Goal: Register for event/course

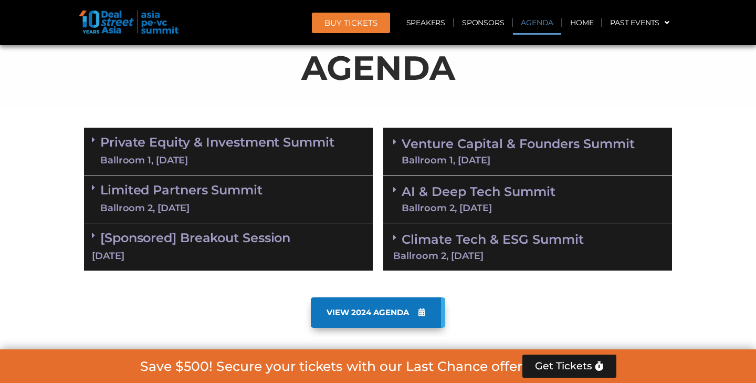
scroll to position [648, 0]
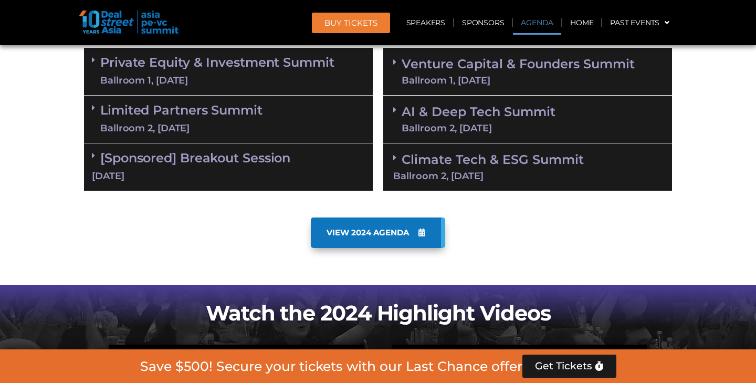
click at [217, 68] on link "Private Equity & Investment Summit Ballroom 1, 10 Sept" at bounding box center [217, 72] width 234 height 32
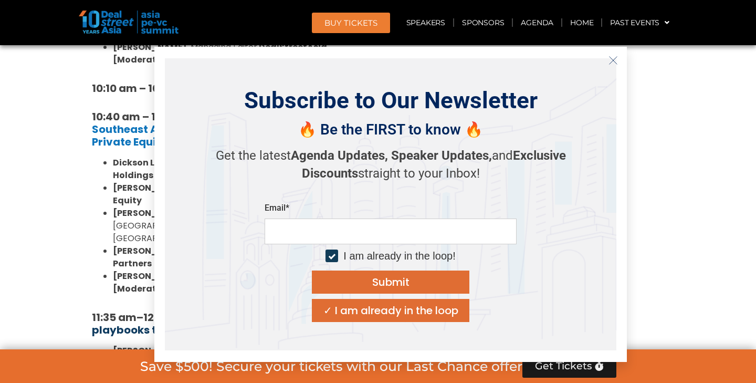
scroll to position [981, 0]
click at [614, 59] on line "Close" at bounding box center [613, 59] width 7 height 7
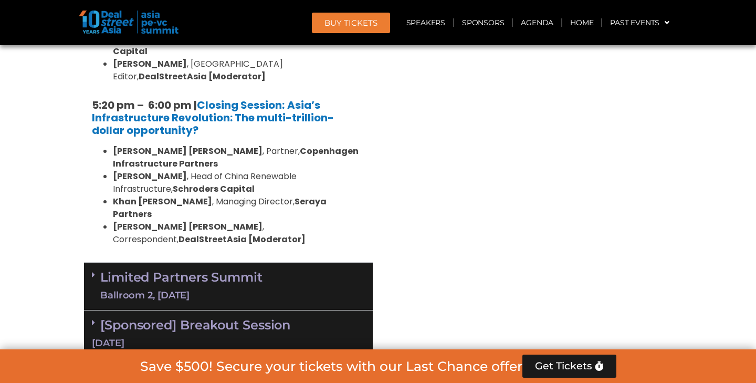
scroll to position [2060, 0]
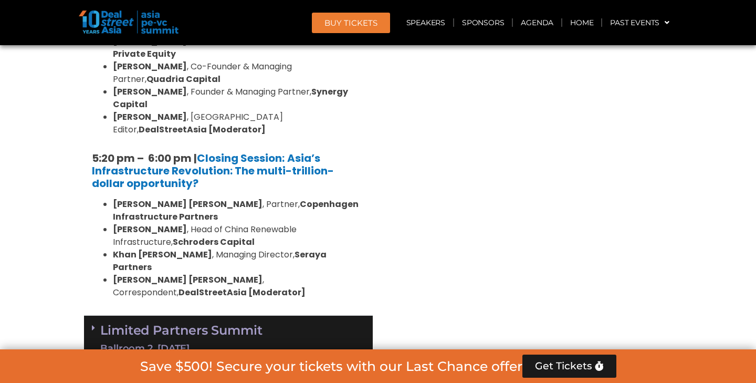
click at [216, 324] on link "Limited Partners Summit Ballroom 2, 10 Sept" at bounding box center [181, 340] width 162 height 32
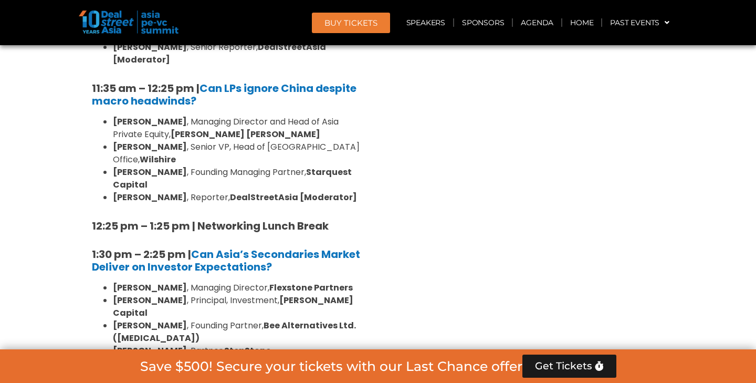
scroll to position [2590, 0]
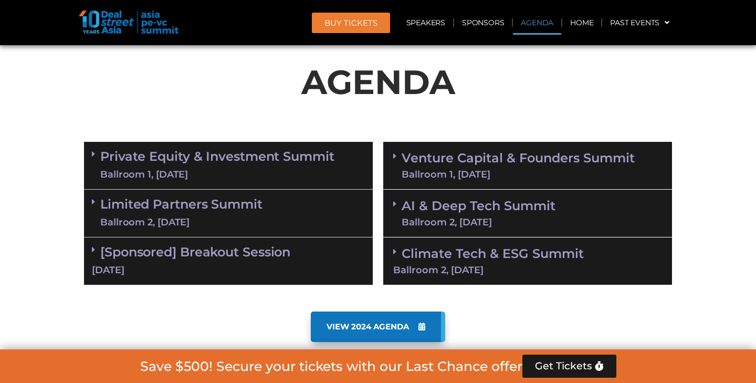
scroll to position [576, 0]
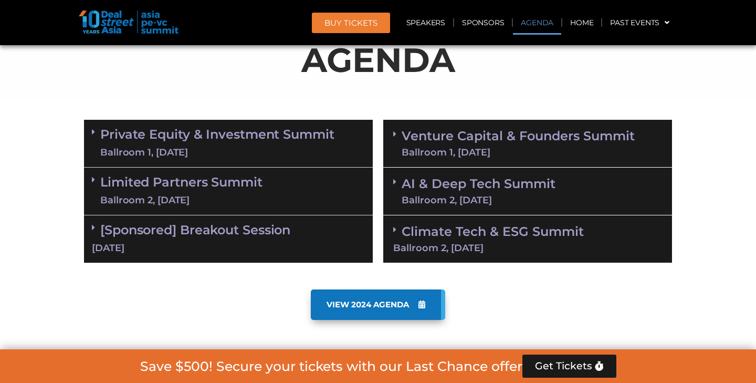
click at [485, 138] on link "Venture Capital & Founders​ Summit Ballroom 1, 11 Sept" at bounding box center [518, 143] width 233 height 27
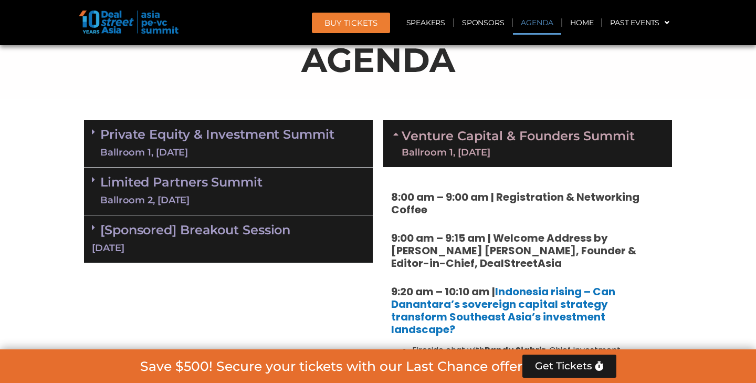
click at [485, 138] on link "Venture Capital & Founders​ Summit Ballroom 1, 11 Sept" at bounding box center [518, 143] width 233 height 27
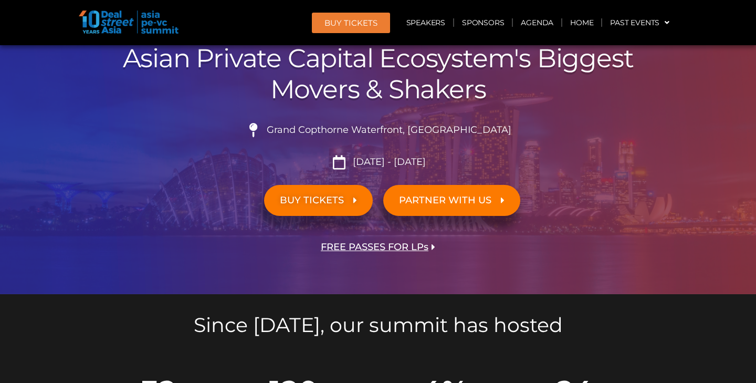
scroll to position [168, 0]
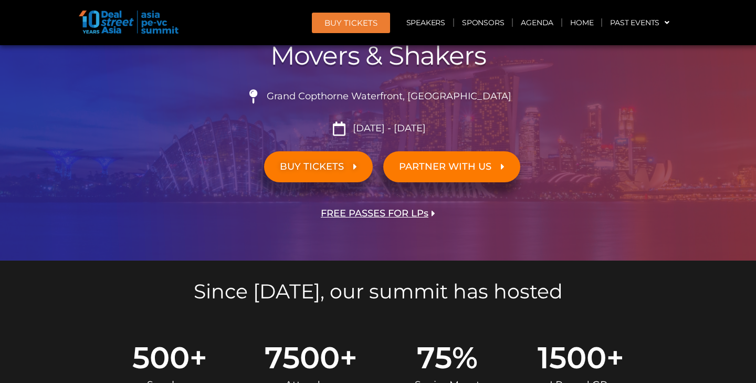
click at [369, 213] on span "FREE PASSES FOR LPs" at bounding box center [375, 213] width 108 height 10
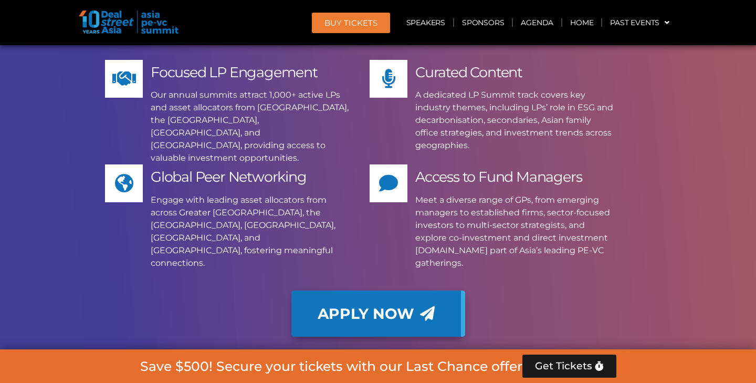
scroll to position [7701, 0]
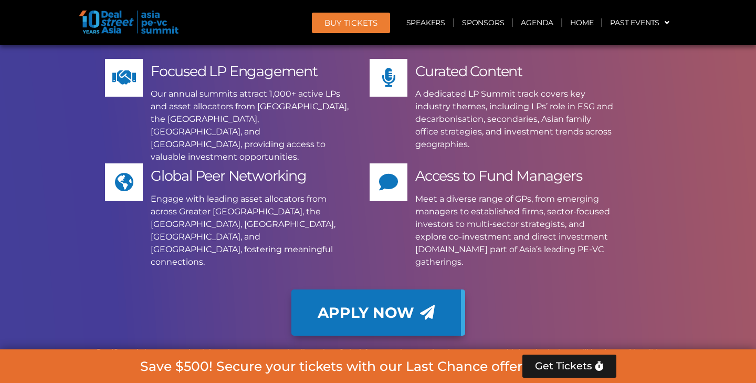
click at [353, 289] on link "Apply Now" at bounding box center [378, 312] width 174 height 46
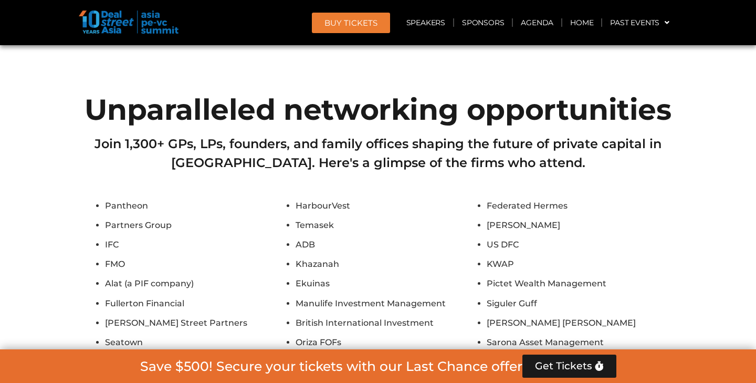
scroll to position [8121, 0]
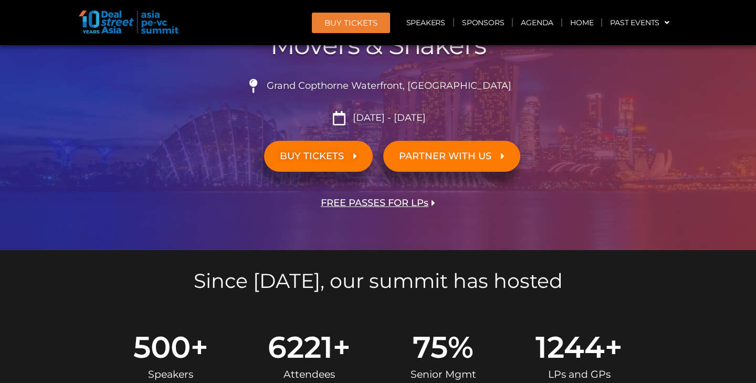
scroll to position [148, 0]
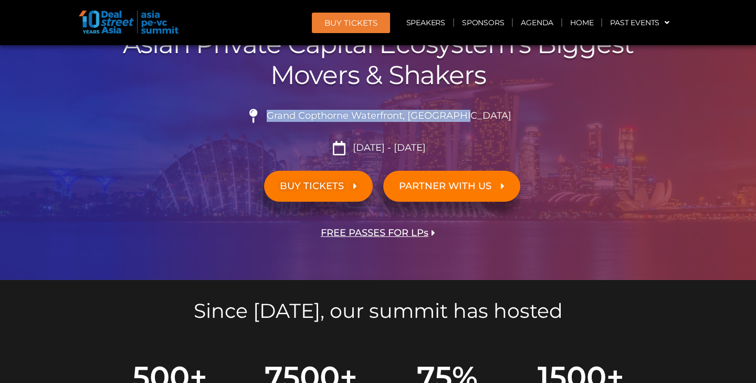
drag, startPoint x: 296, startPoint y: 116, endPoint x: 486, endPoint y: 118, distance: 190.1
click at [486, 118] on li "Grand Copthorne Waterfront, [GEOGRAPHIC_DATA]​" at bounding box center [378, 120] width 588 height 23
copy span "Grand Copthorne Waterfront, [GEOGRAPHIC_DATA]​"
